Goal: Information Seeking & Learning: Compare options

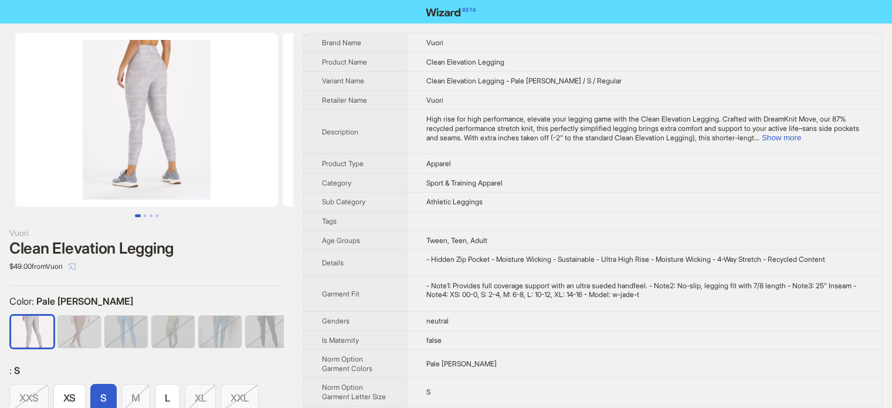
click at [76, 267] on icon "select" at bounding box center [72, 266] width 7 height 7
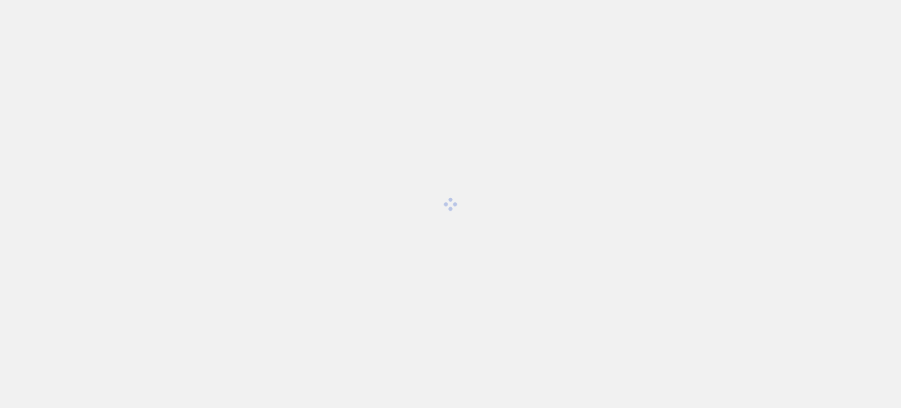
click at [541, 137] on div at bounding box center [450, 204] width 901 height 408
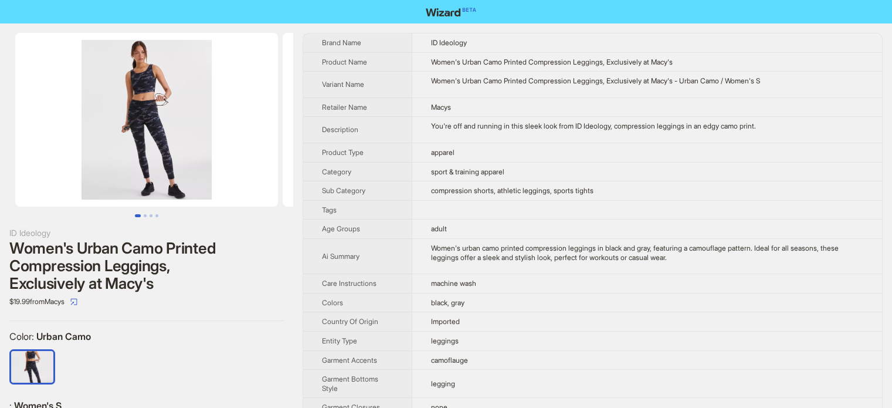
scroll to position [0, 61]
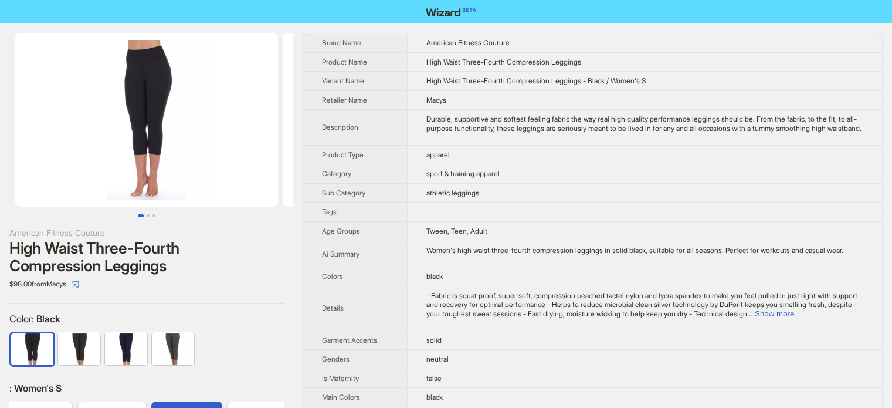
scroll to position [0, 103]
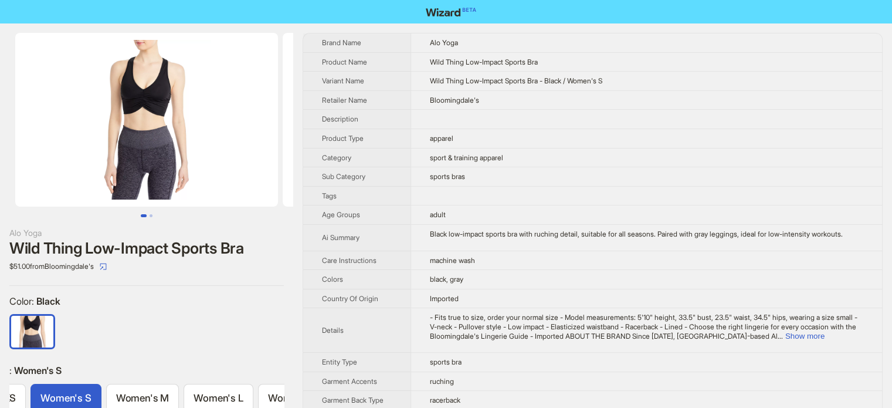
scroll to position [0, 61]
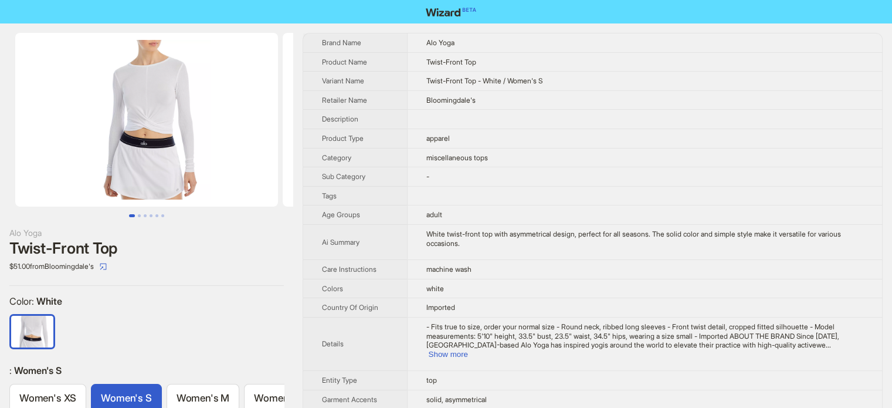
scroll to position [0, 23]
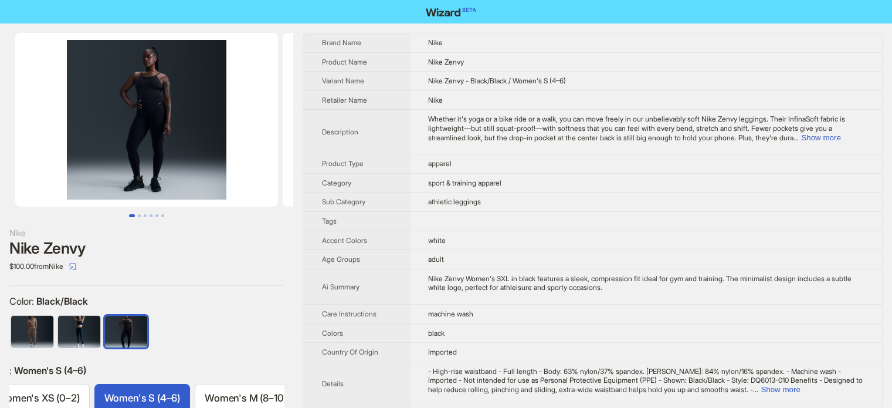
scroll to position [0, 194]
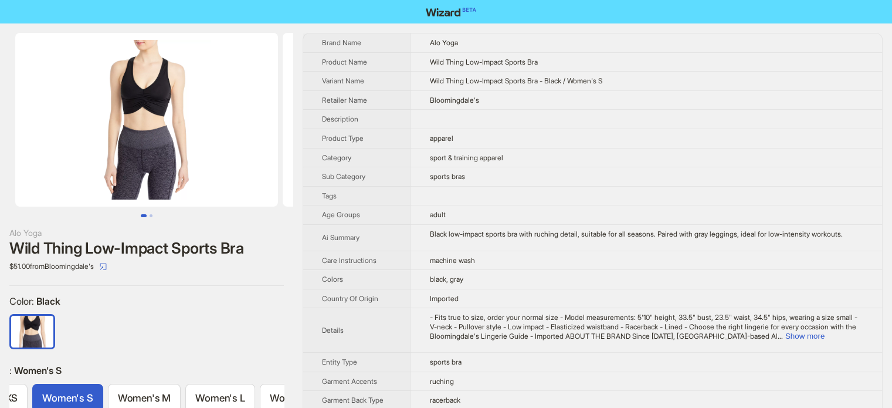
scroll to position [0, 61]
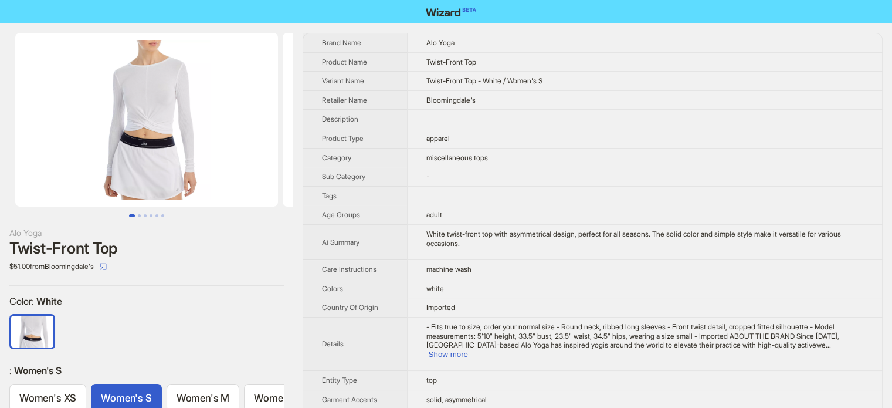
scroll to position [0, 23]
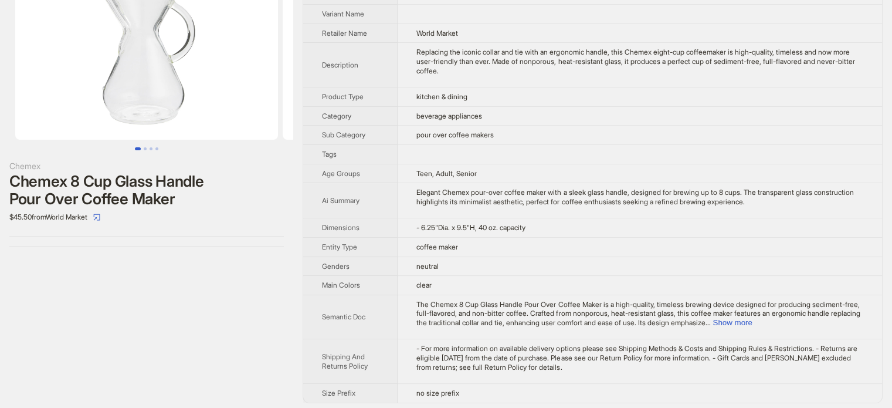
scroll to position [69, 0]
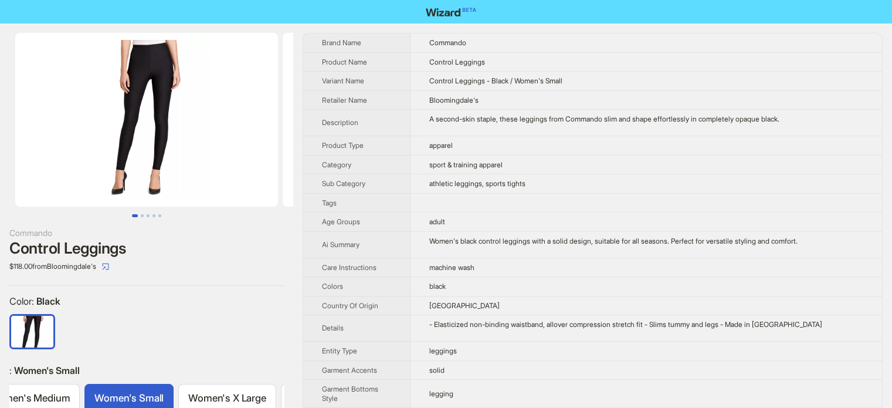
scroll to position [0, 176]
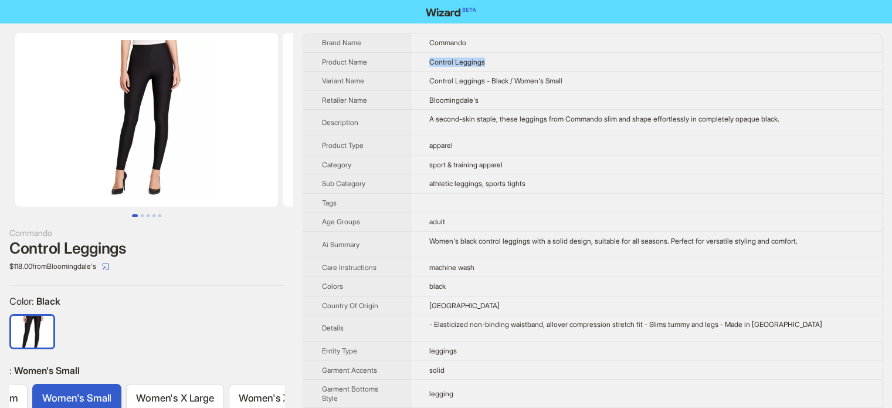
drag, startPoint x: 472, startPoint y: 58, endPoint x: 425, endPoint y: 58, distance: 46.9
click at [425, 58] on td "Control Leggings" at bounding box center [647, 61] width 472 height 19
copy span "Control Leggings"
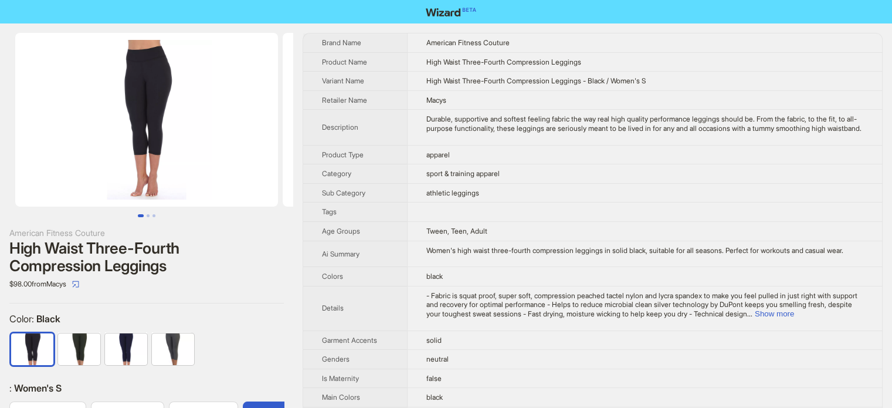
scroll to position [0, 103]
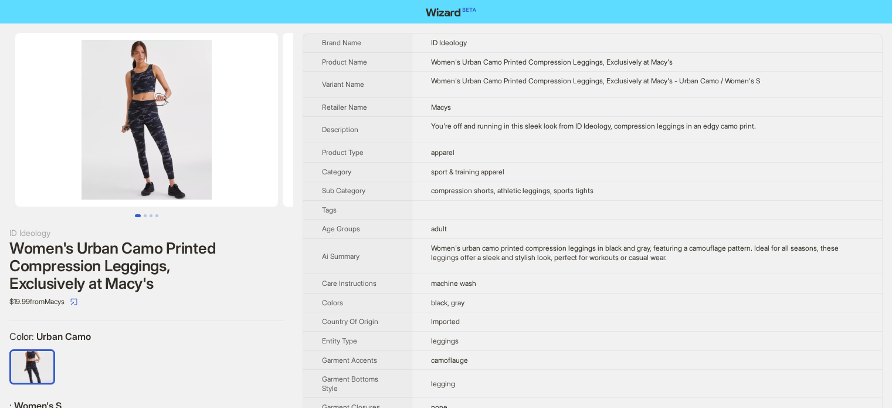
scroll to position [0, 61]
